Goal: Use online tool/utility: Utilize a website feature to perform a specific function

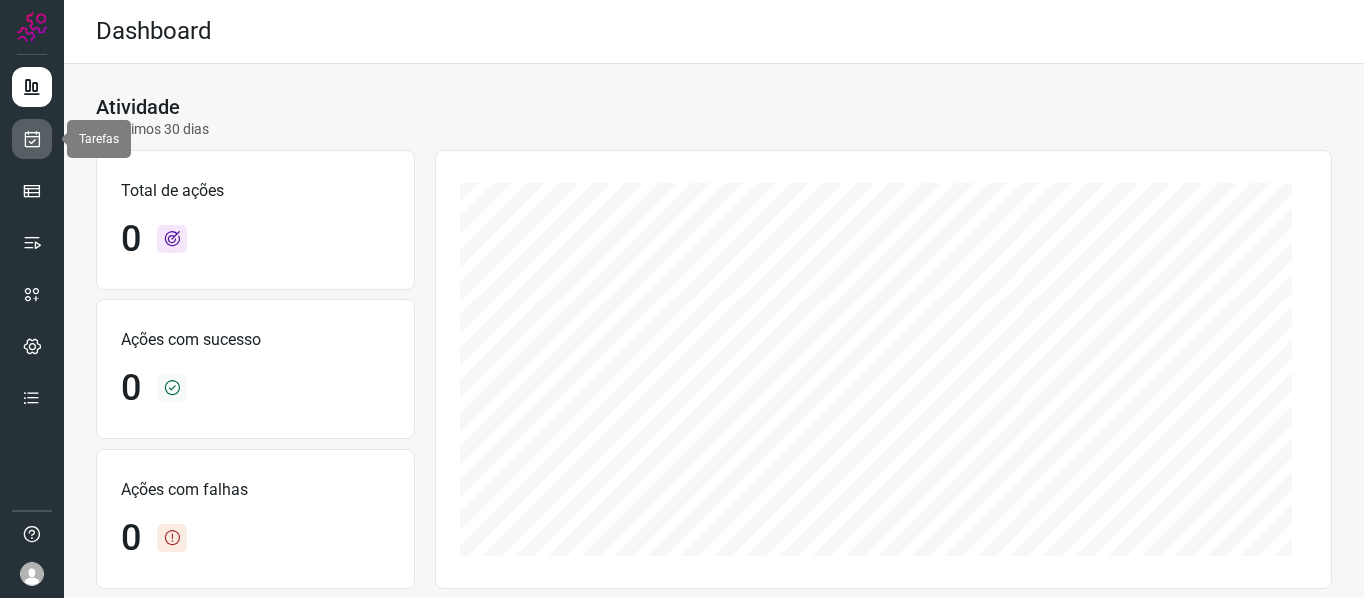
click at [21, 135] on link at bounding box center [32, 139] width 40 height 40
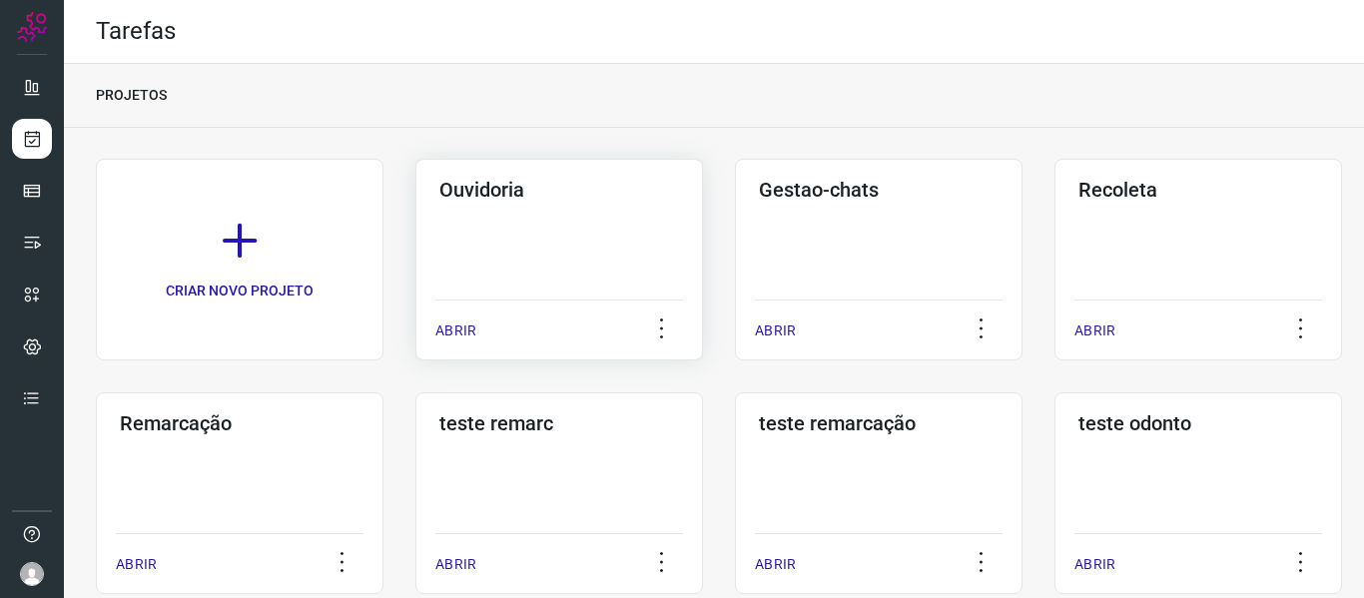
click at [477, 320] on div "ABRIR" at bounding box center [559, 325] width 248 height 50
click at [458, 333] on p "ABRIR" at bounding box center [455, 331] width 41 height 21
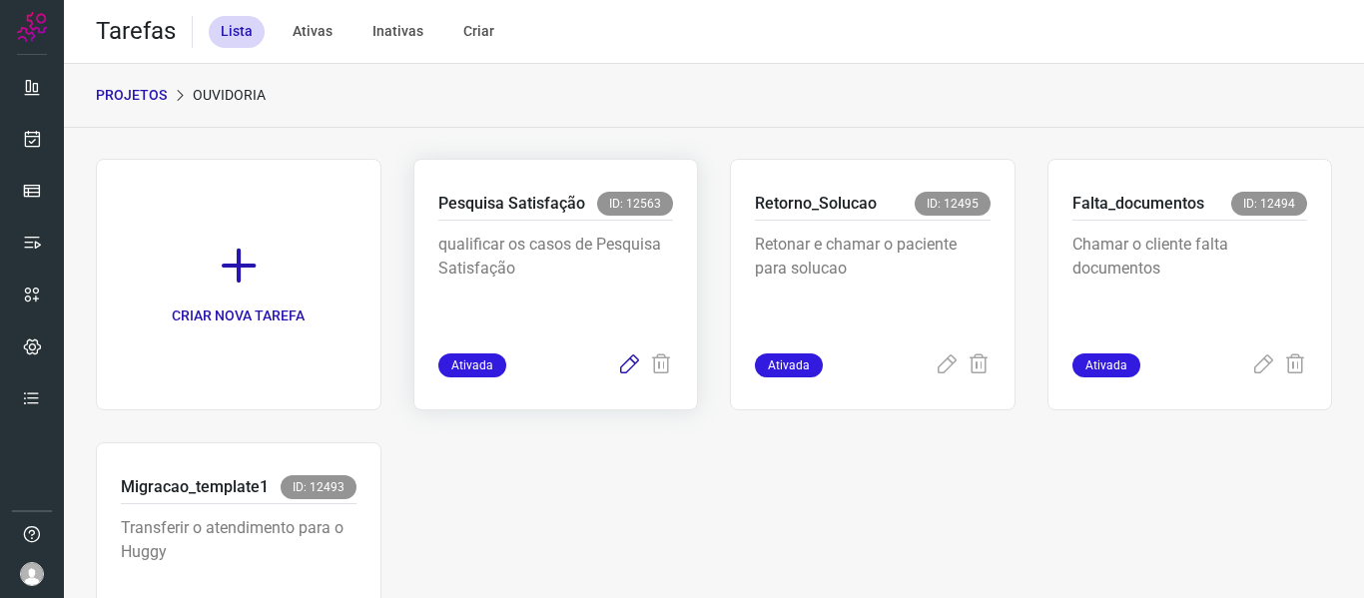
click at [617, 368] on icon at bounding box center [629, 365] width 24 height 24
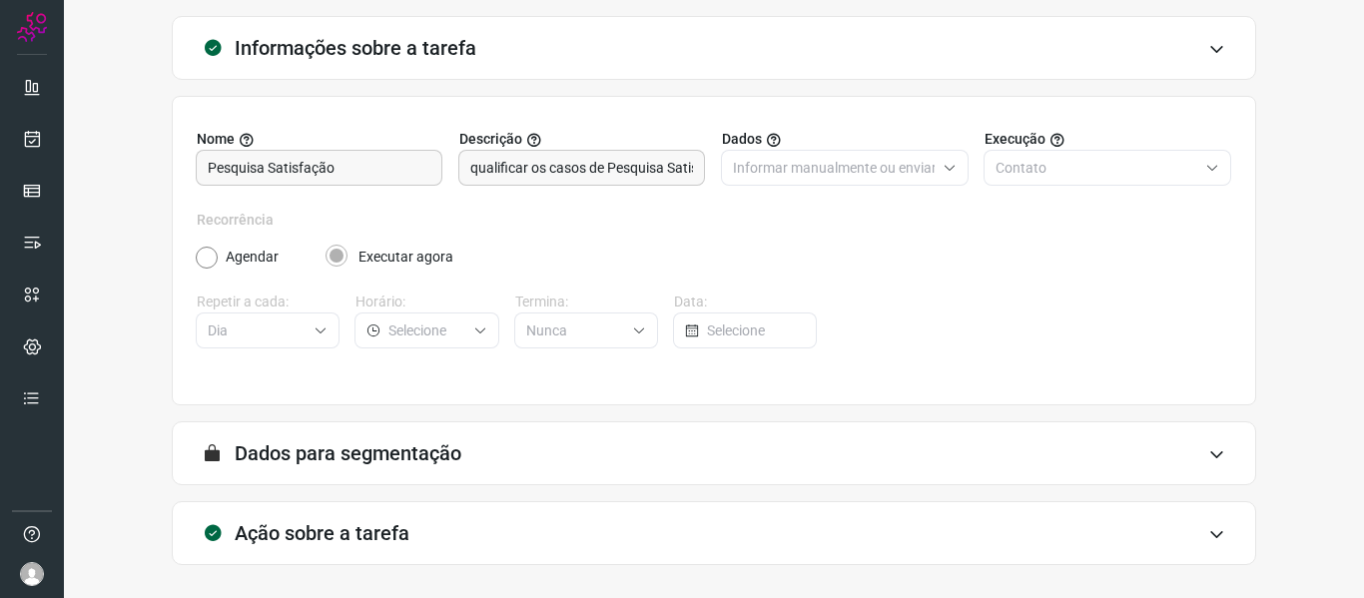
scroll to position [182, 0]
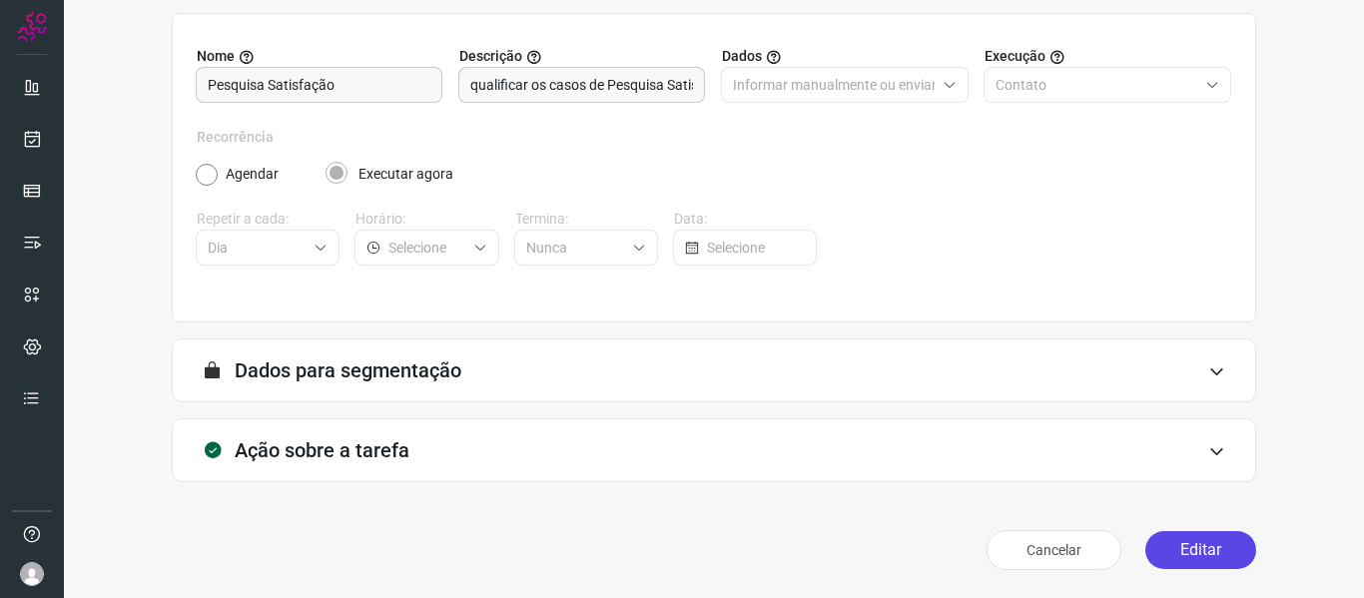
click at [1204, 547] on button "Editar" at bounding box center [1200, 550] width 111 height 38
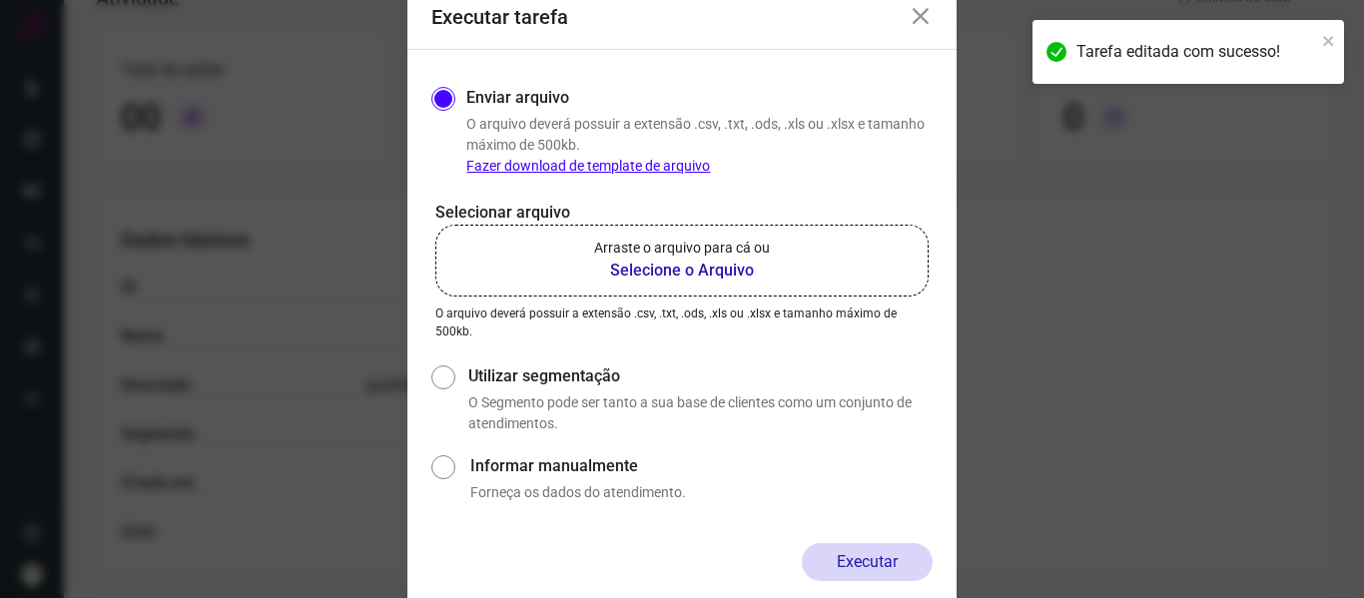
click at [818, 272] on label "Arraste o arquivo para cá ou Selecione o Arquivo" at bounding box center [681, 261] width 493 height 72
click at [0, 0] on input "Arraste o arquivo para cá ou Selecione o Arquivo" at bounding box center [0, 0] width 0 height 0
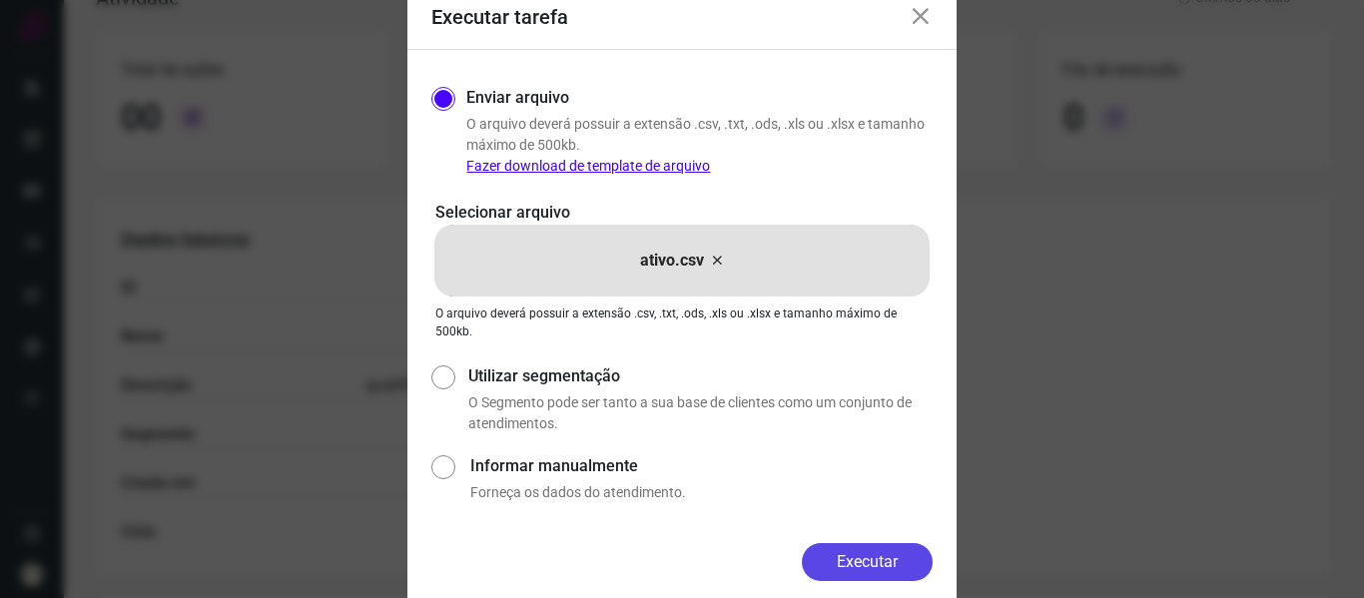
click at [885, 567] on button "Executar" at bounding box center [867, 562] width 131 height 38
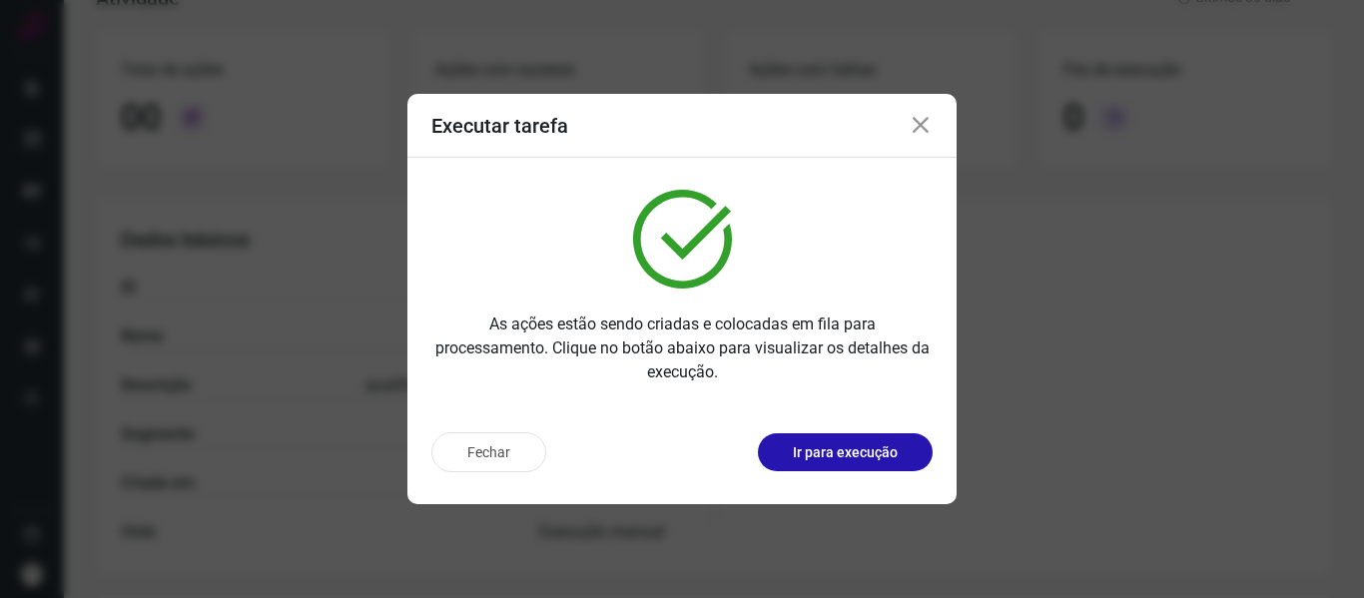
click at [880, 460] on p "Ir para execução" at bounding box center [845, 452] width 105 height 21
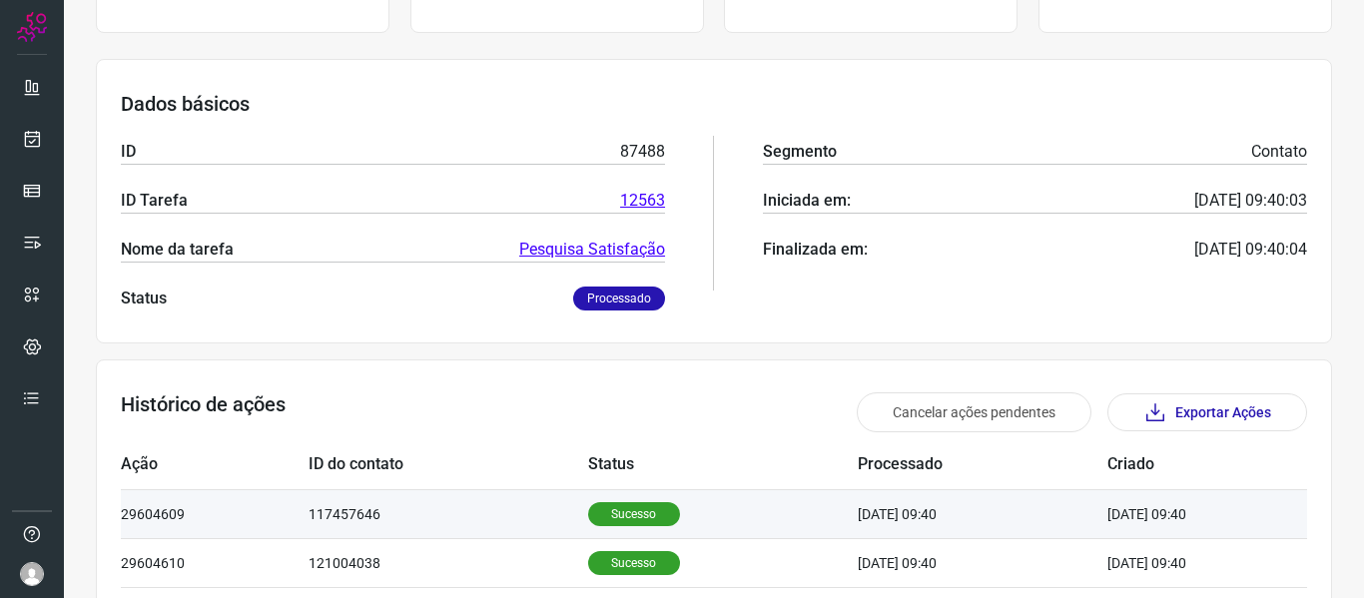
scroll to position [271, 0]
